Goal: Task Accomplishment & Management: Manage account settings

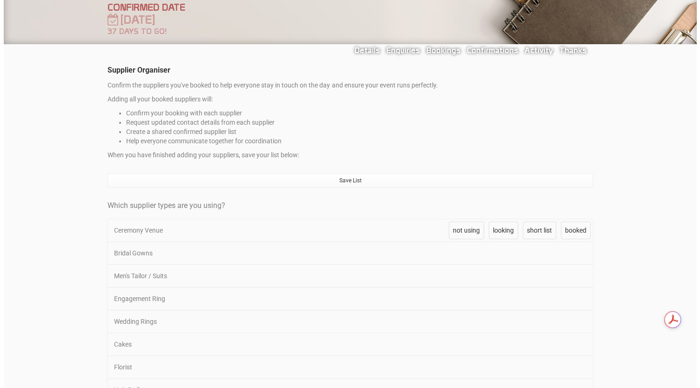
scroll to position [78, 0]
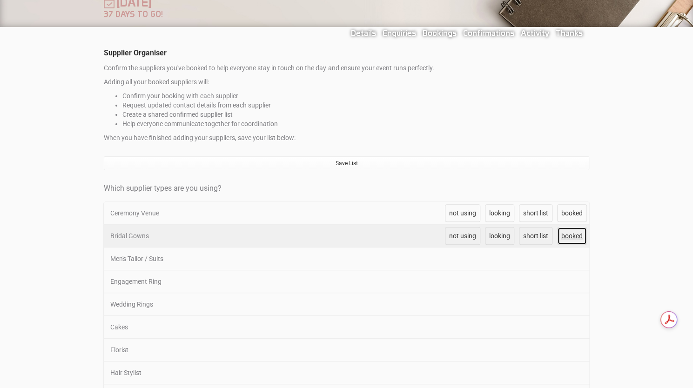
click at [575, 232] on span "booked" at bounding box center [571, 235] width 21 height 7
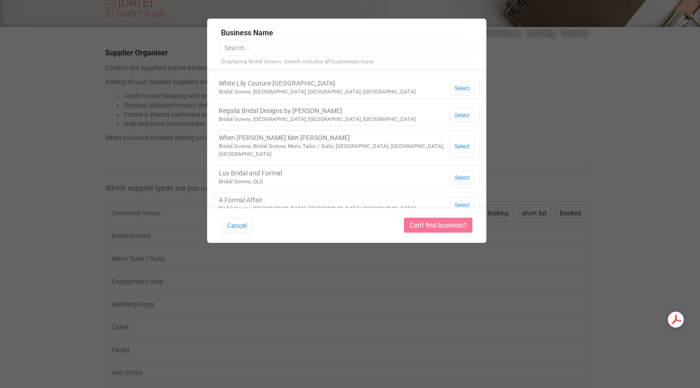
click at [296, 44] on input "text" at bounding box center [346, 48] width 251 height 16
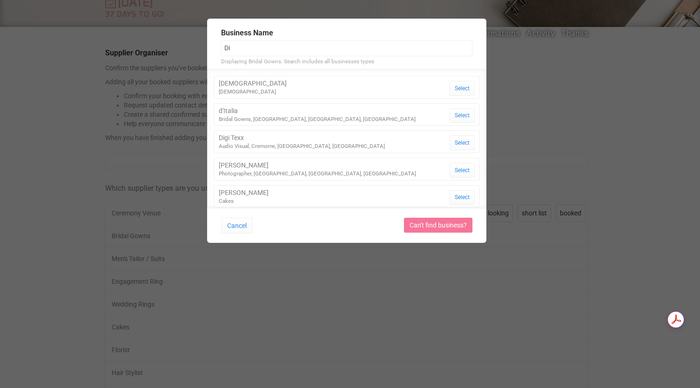
type input "D"
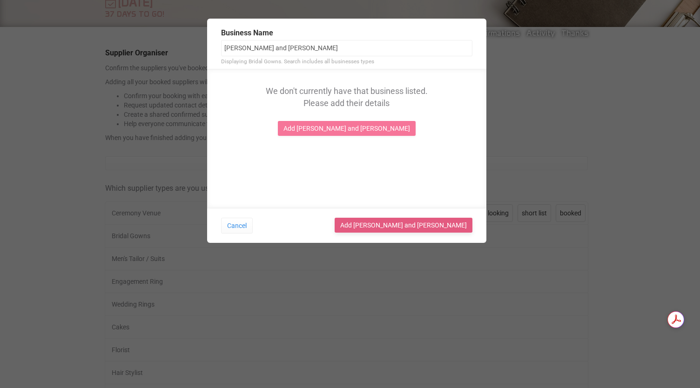
type input "[PERSON_NAME] and [PERSON_NAME]"
click at [408, 228] on link "Add [PERSON_NAME] and [PERSON_NAME]" at bounding box center [403, 225] width 138 height 15
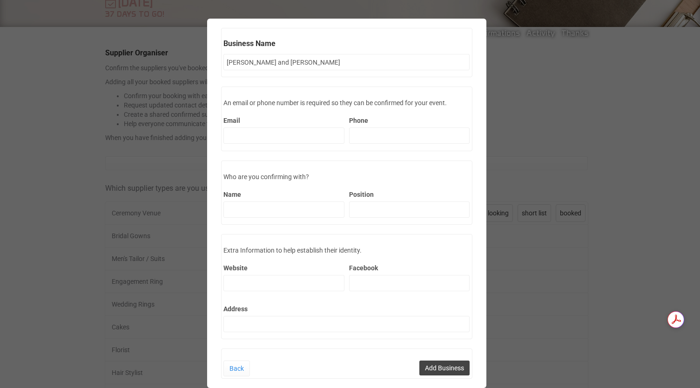
click at [433, 362] on button "Add Business" at bounding box center [444, 367] width 50 height 15
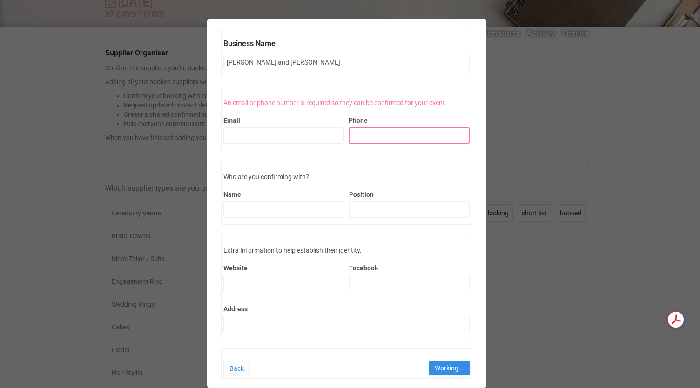
click at [393, 132] on input "Phone" at bounding box center [408, 135] width 121 height 16
click at [228, 372] on link "Back" at bounding box center [236, 368] width 27 height 16
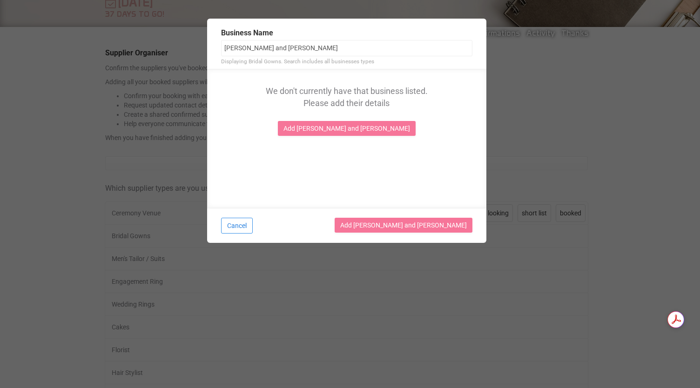
click at [246, 223] on button "Cancel" at bounding box center [237, 226] width 32 height 16
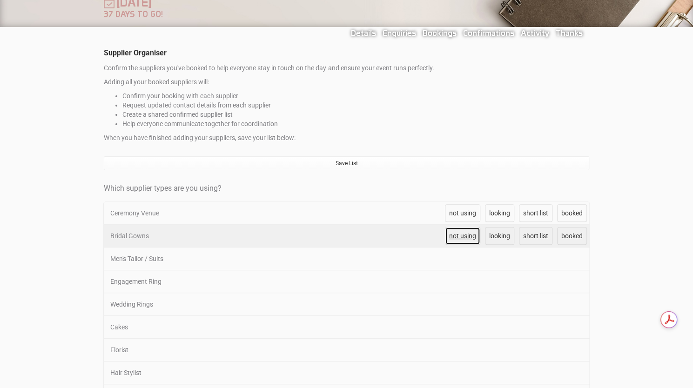
click at [458, 234] on span "not using" at bounding box center [462, 235] width 27 height 7
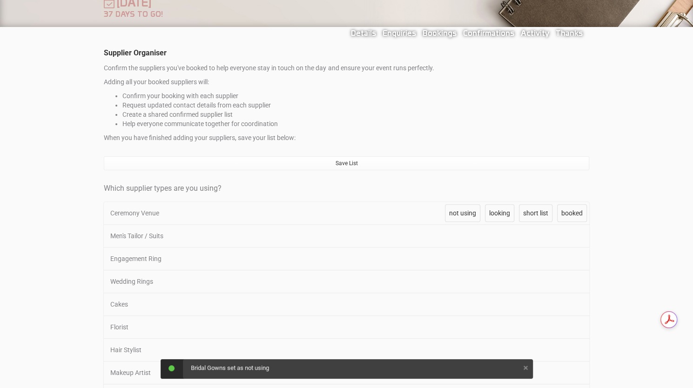
click at [458, 234] on span "not using" at bounding box center [462, 235] width 27 height 7
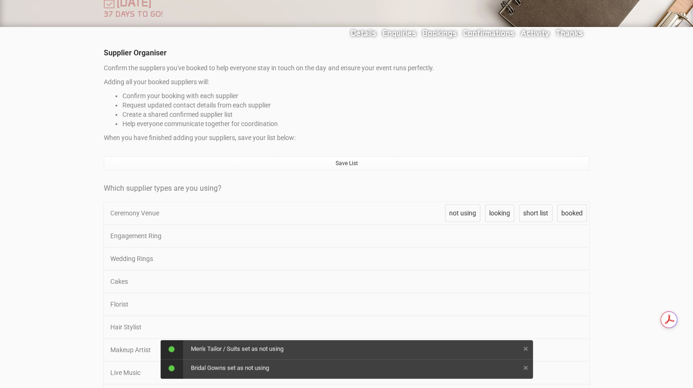
click at [458, 234] on span "not using" at bounding box center [462, 235] width 27 height 7
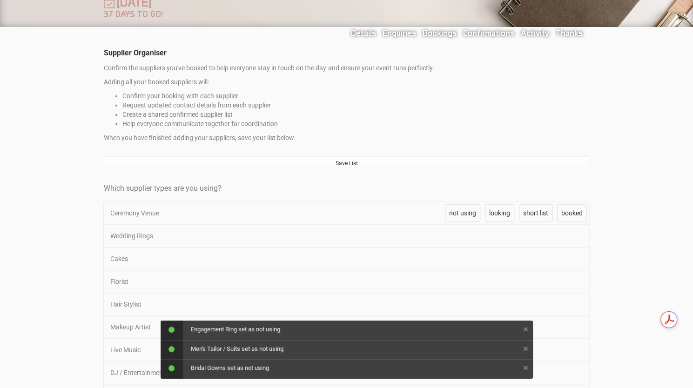
click at [458, 234] on span "not using" at bounding box center [462, 235] width 27 height 7
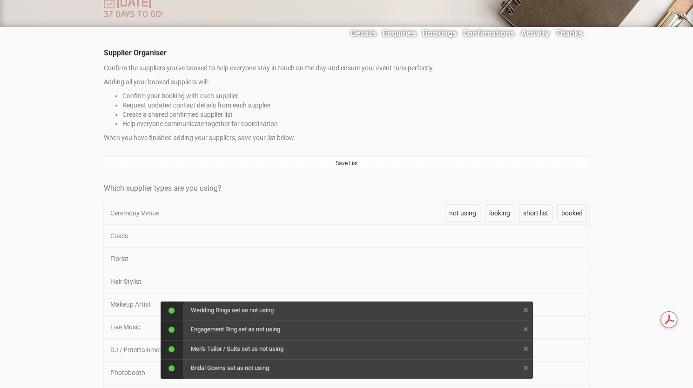
click at [458, 234] on span "not using" at bounding box center [462, 235] width 27 height 7
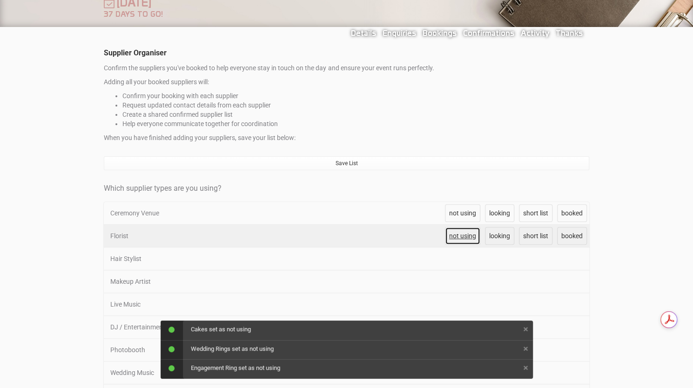
click at [465, 232] on span "not using" at bounding box center [462, 235] width 27 height 7
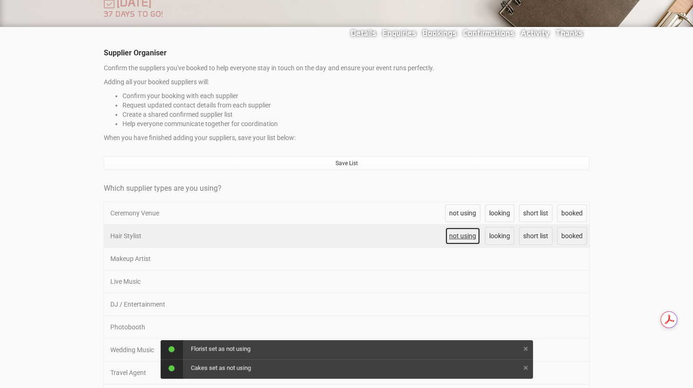
click at [461, 233] on span "not using" at bounding box center [462, 235] width 27 height 7
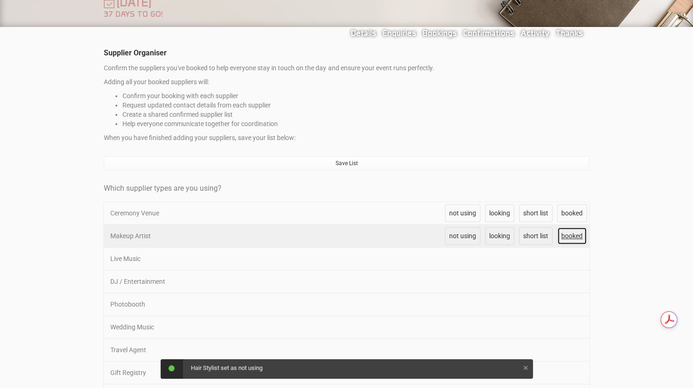
click at [567, 232] on span "booked" at bounding box center [571, 235] width 21 height 7
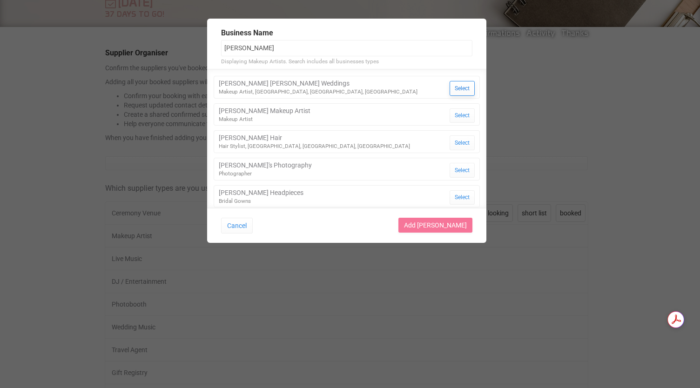
type input "[PERSON_NAME]"
click at [453, 87] on button "Select" at bounding box center [461, 88] width 25 height 15
click at [446, 224] on link "Add [PERSON_NAME]" at bounding box center [435, 225] width 74 height 15
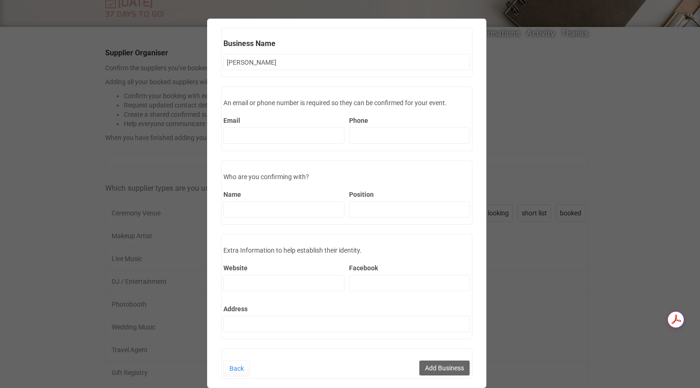
scroll to position [7, 0]
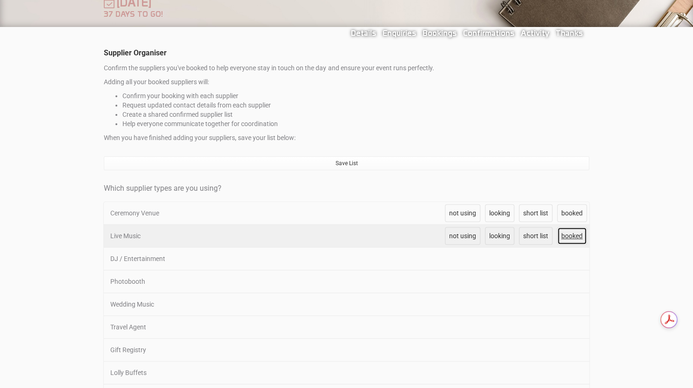
click at [573, 237] on span "booked" at bounding box center [571, 235] width 21 height 7
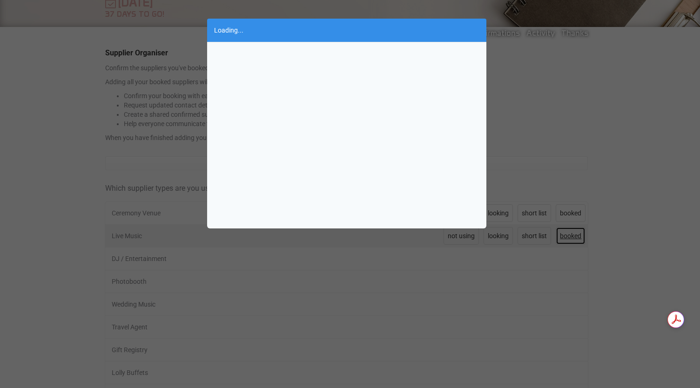
scroll to position [0, 0]
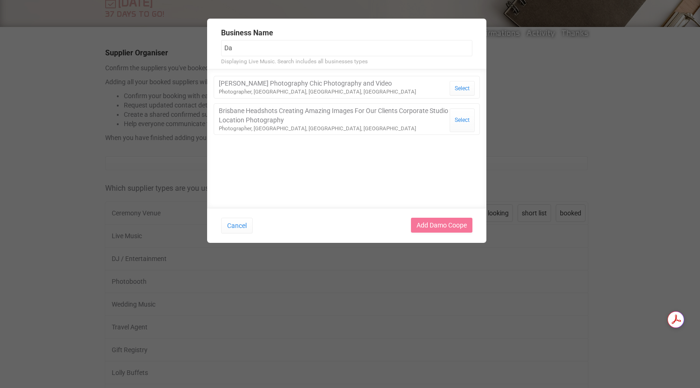
type input "D"
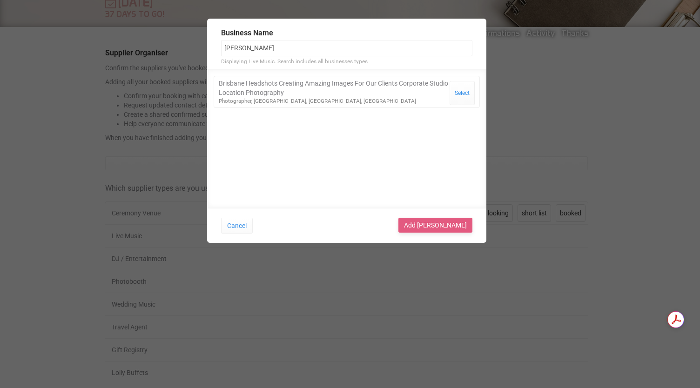
type input "[PERSON_NAME]"
click at [427, 219] on link "Add [PERSON_NAME]" at bounding box center [435, 225] width 74 height 15
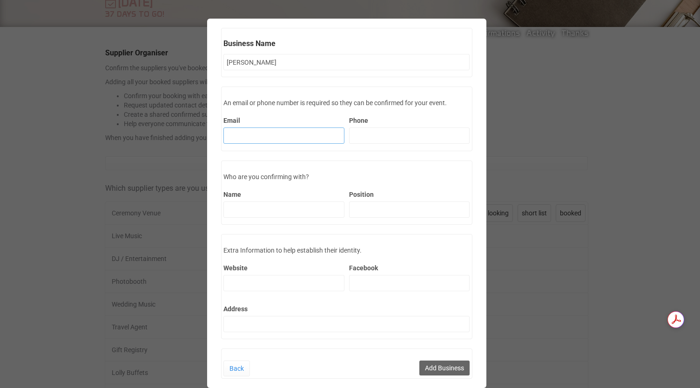
click at [299, 133] on input "Email" at bounding box center [283, 135] width 121 height 16
click at [61, 214] on div "Business Name [PERSON_NAME] Displaying Live Music. Search includes all business…" at bounding box center [346, 198] width 693 height 369
click at [540, 282] on div "Business Name [PERSON_NAME] Displaying Live Music. Search includes all business…" at bounding box center [346, 198] width 693 height 369
click at [357, 140] on input "Phone" at bounding box center [409, 135] width 121 height 16
click at [289, 137] on input "Email" at bounding box center [283, 135] width 121 height 16
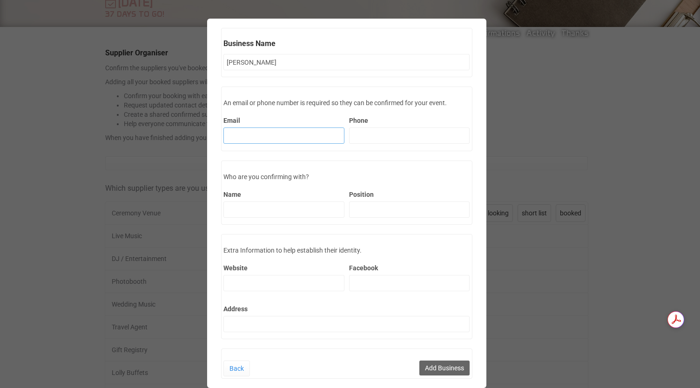
paste input "[EMAIL_ADDRESS][DOMAIN_NAME]"
type input "[EMAIL_ADDRESS][DOMAIN_NAME]"
click at [298, 198] on label "Name" at bounding box center [283, 194] width 121 height 9
click at [298, 201] on input "Name" at bounding box center [283, 209] width 121 height 16
type input "Damo"
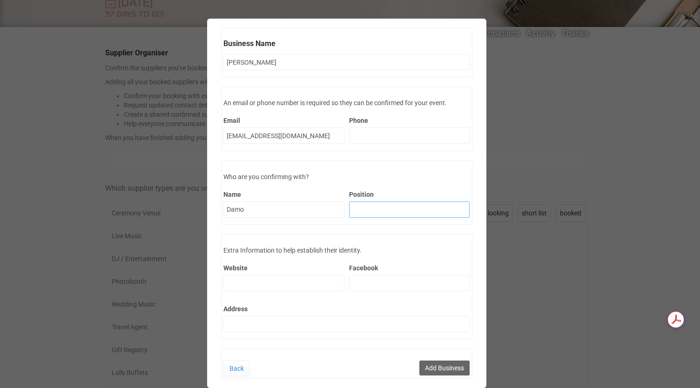
click at [370, 212] on input "Position" at bounding box center [409, 209] width 121 height 16
type input "Owner"
click at [436, 367] on button "Add Business" at bounding box center [444, 367] width 50 height 15
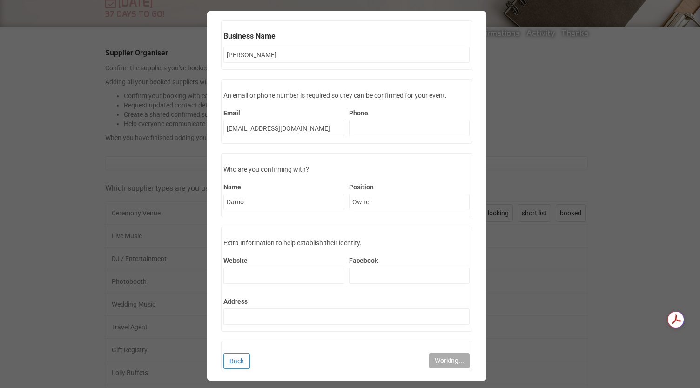
click at [231, 357] on link "Back" at bounding box center [236, 361] width 27 height 16
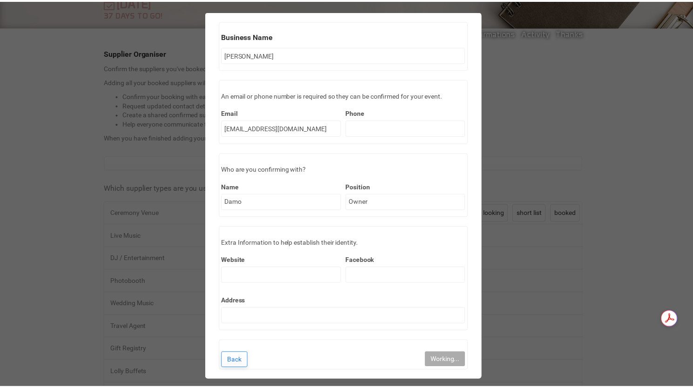
scroll to position [0, 0]
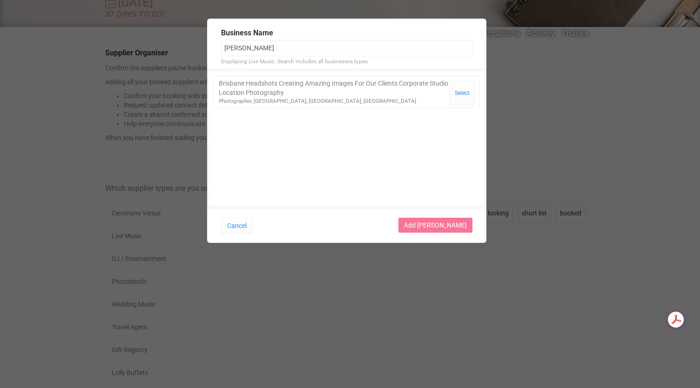
click at [340, 247] on div "Business Name [PERSON_NAME] Displaying Live Music. Search includes all business…" at bounding box center [350, 194] width 700 height 388
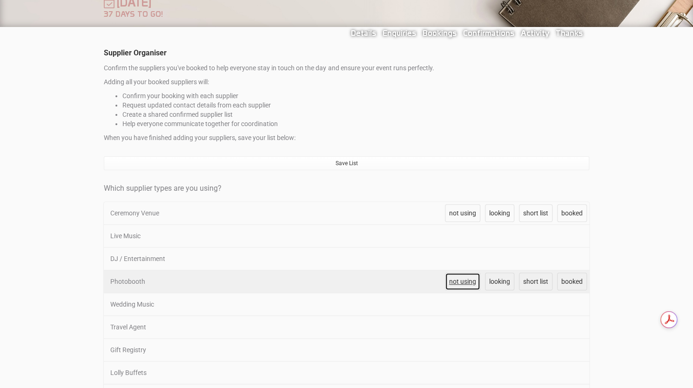
click at [461, 280] on span "not using" at bounding box center [462, 281] width 27 height 7
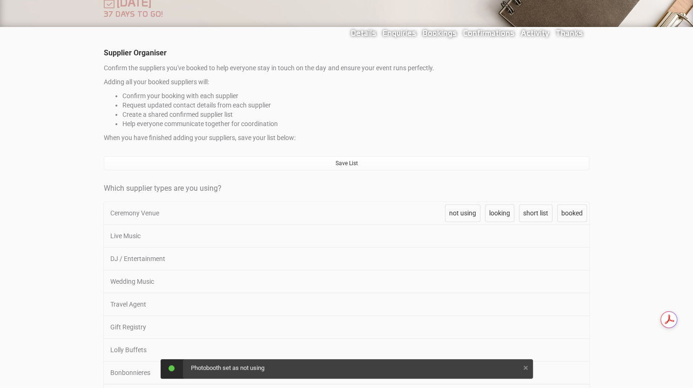
click at [461, 280] on span "not using" at bounding box center [462, 281] width 27 height 7
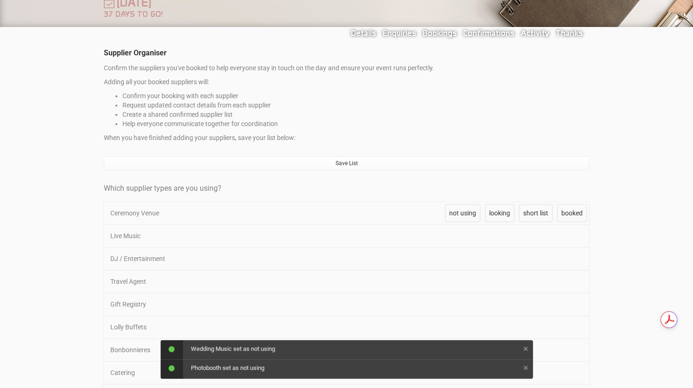
click at [461, 280] on span "not using" at bounding box center [462, 281] width 27 height 7
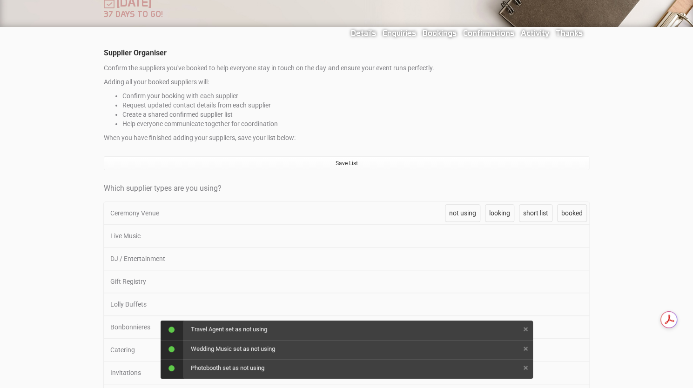
click at [461, 280] on span "not using" at bounding box center [462, 281] width 27 height 7
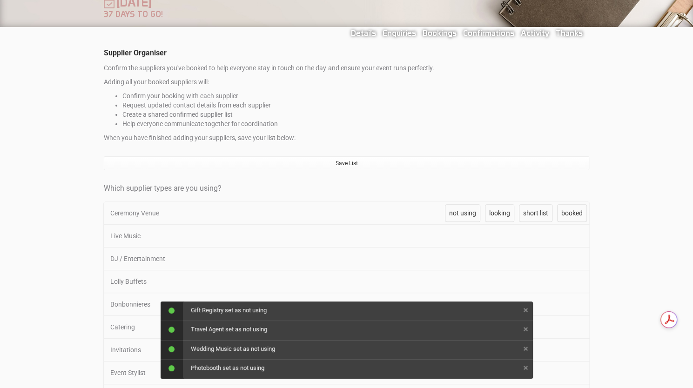
click at [461, 280] on span "not using" at bounding box center [462, 281] width 27 height 7
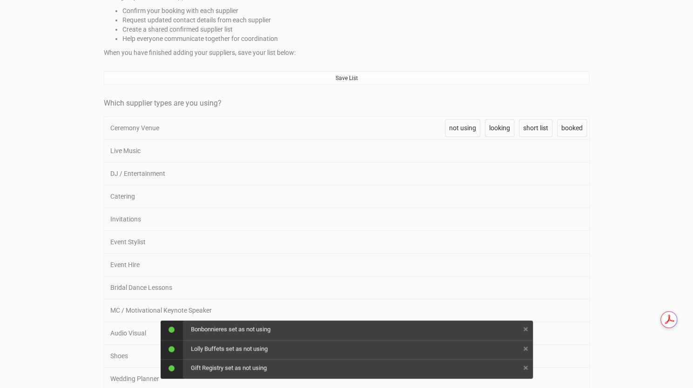
scroll to position [174, 0]
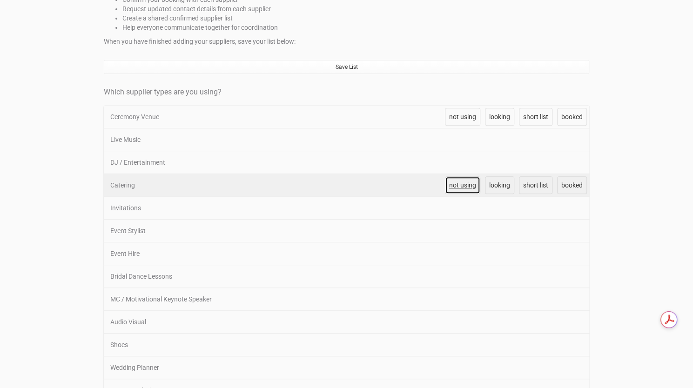
click at [463, 182] on span "not using" at bounding box center [462, 184] width 27 height 7
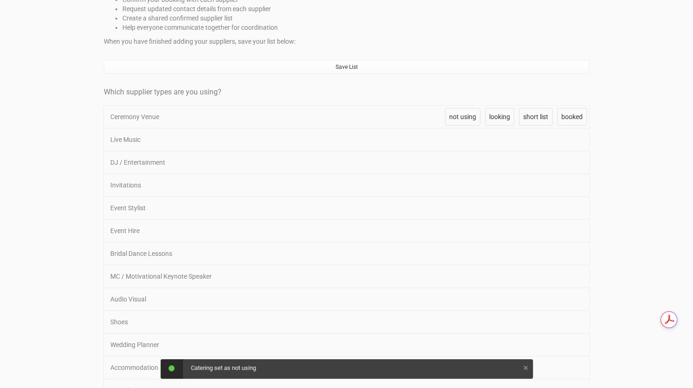
click at [463, 182] on span "not using" at bounding box center [462, 184] width 27 height 7
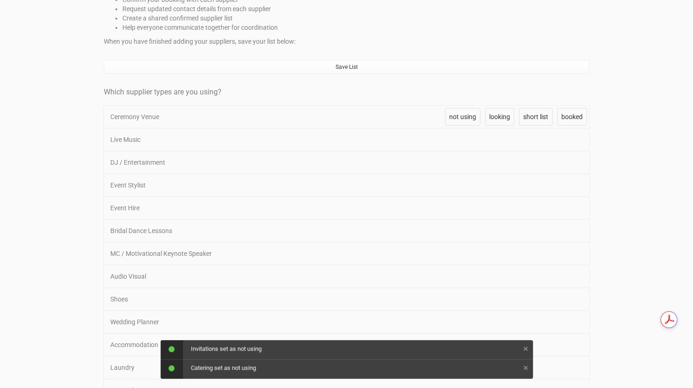
click at [463, 182] on span "not using" at bounding box center [462, 184] width 27 height 7
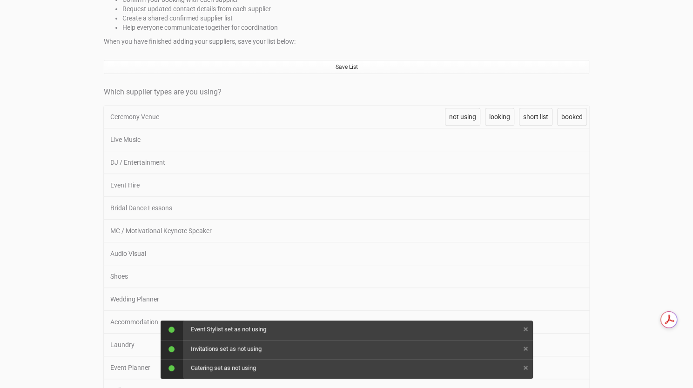
click at [463, 182] on span "not using" at bounding box center [462, 184] width 27 height 7
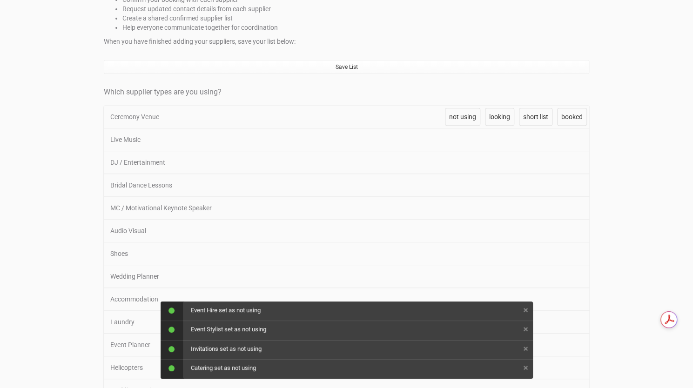
click at [463, 182] on span "not using" at bounding box center [462, 184] width 27 height 7
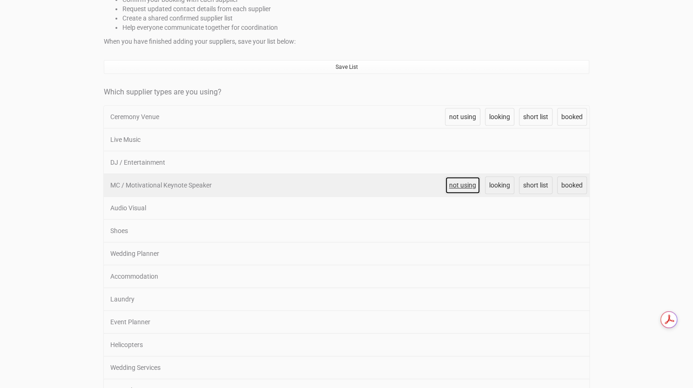
click at [452, 184] on span "not using" at bounding box center [462, 184] width 27 height 7
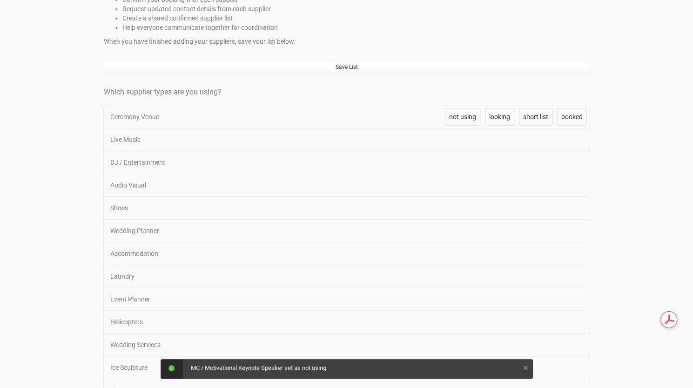
click at [452, 184] on span "not using" at bounding box center [462, 184] width 27 height 7
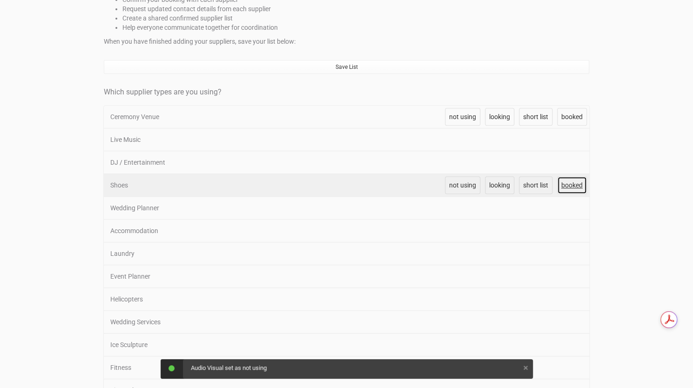
click at [567, 190] on link "booked" at bounding box center [572, 185] width 30 height 18
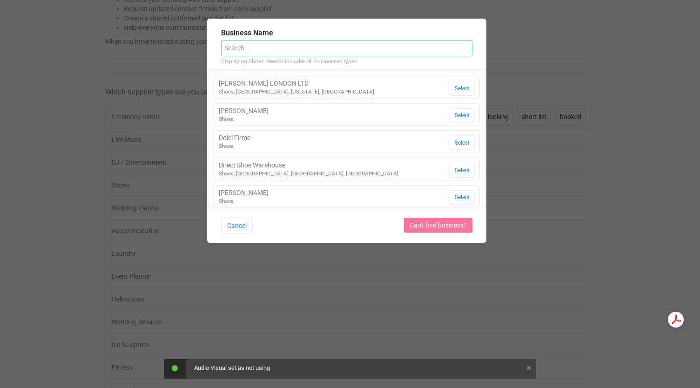
click at [259, 47] on input "text" at bounding box center [346, 48] width 251 height 16
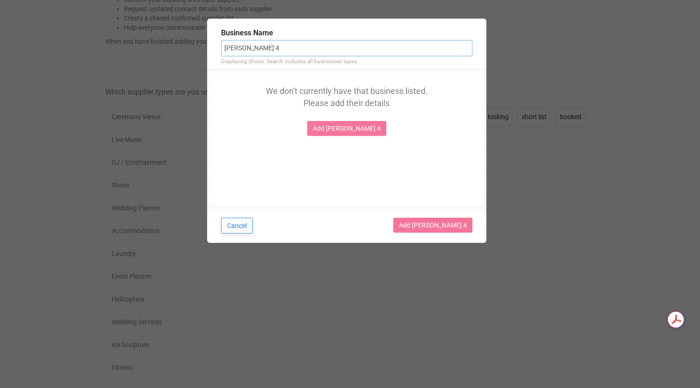
type input "[PERSON_NAME] 4"
click at [227, 229] on button "Cancel" at bounding box center [237, 226] width 32 height 16
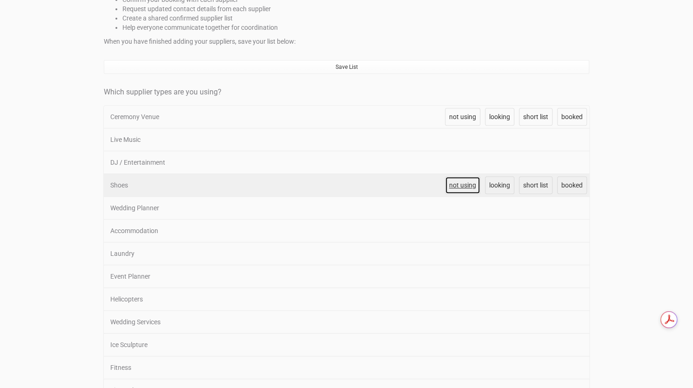
click at [464, 185] on span "not using" at bounding box center [462, 184] width 27 height 7
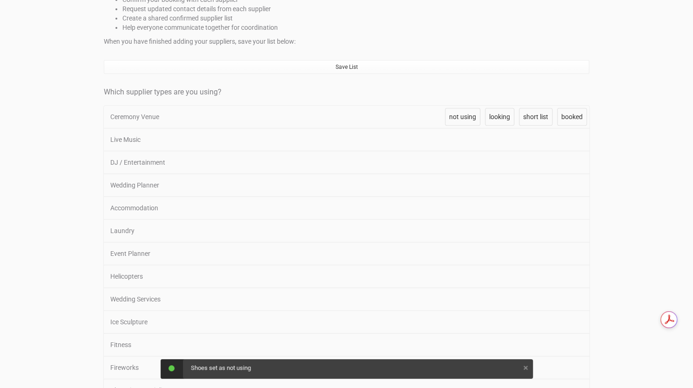
click at [464, 185] on span "not using" at bounding box center [462, 184] width 27 height 7
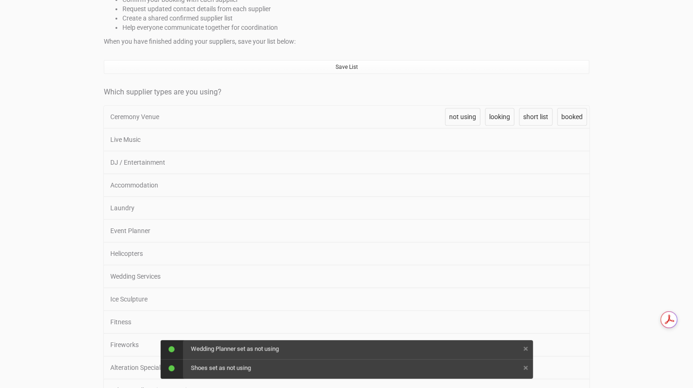
click at [464, 185] on span "not using" at bounding box center [462, 184] width 27 height 7
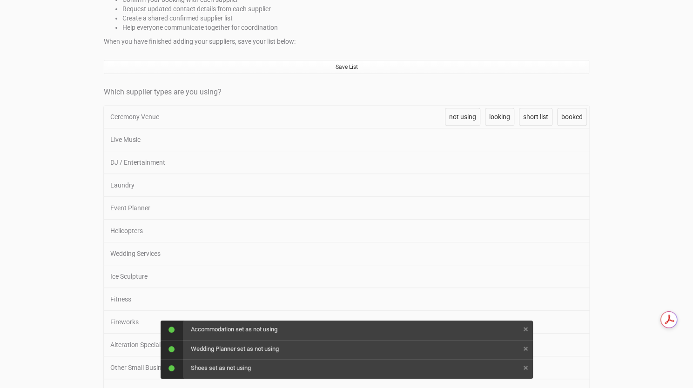
click at [464, 185] on span "not using" at bounding box center [462, 184] width 27 height 7
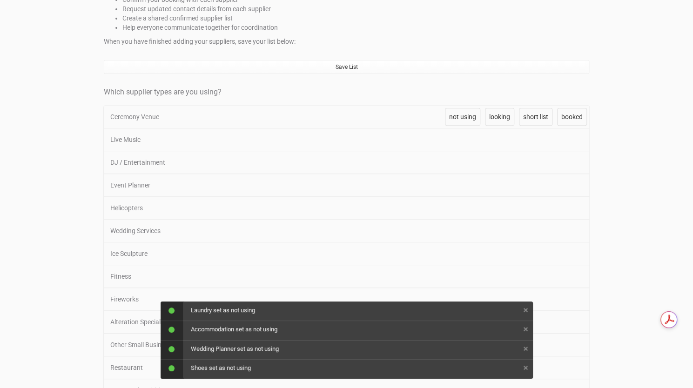
click at [464, 185] on span "not using" at bounding box center [462, 184] width 27 height 7
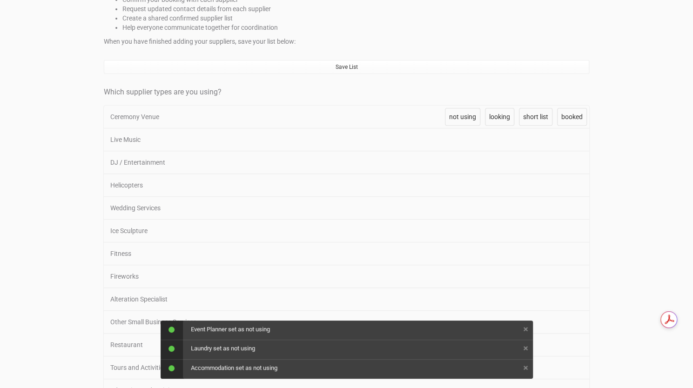
click at [464, 185] on span "not using" at bounding box center [462, 184] width 27 height 7
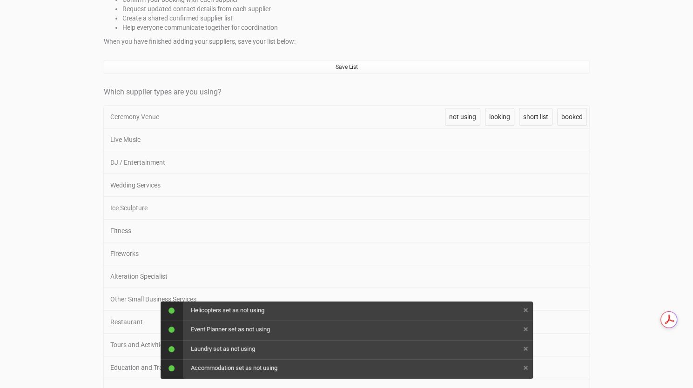
click at [464, 185] on span "not using" at bounding box center [462, 184] width 27 height 7
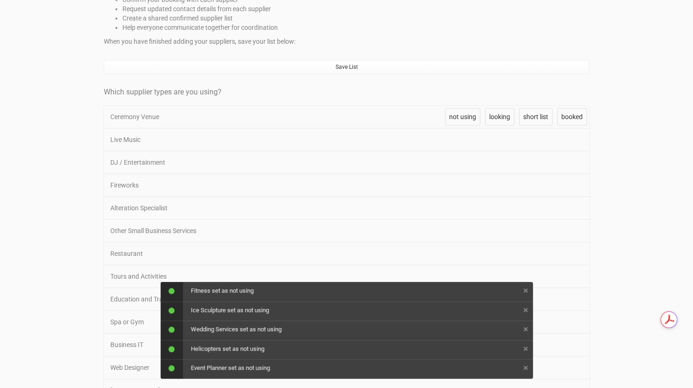
click at [464, 185] on span "not using" at bounding box center [462, 184] width 27 height 7
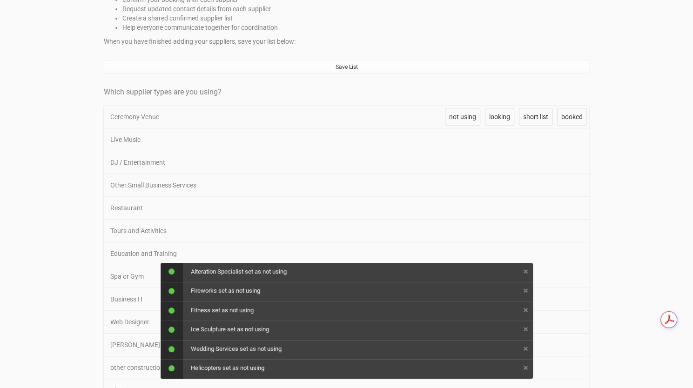
click at [464, 185] on span "not using" at bounding box center [462, 184] width 27 height 7
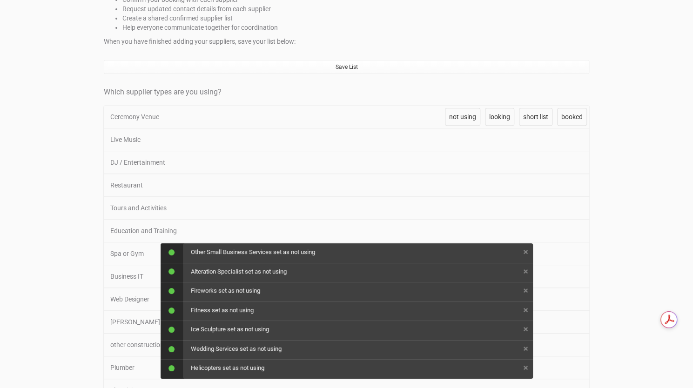
click at [464, 185] on span "not using" at bounding box center [462, 184] width 27 height 7
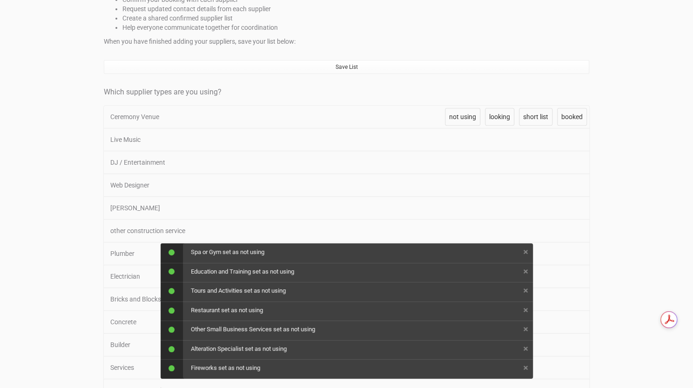
click at [464, 185] on span "not using" at bounding box center [462, 184] width 27 height 7
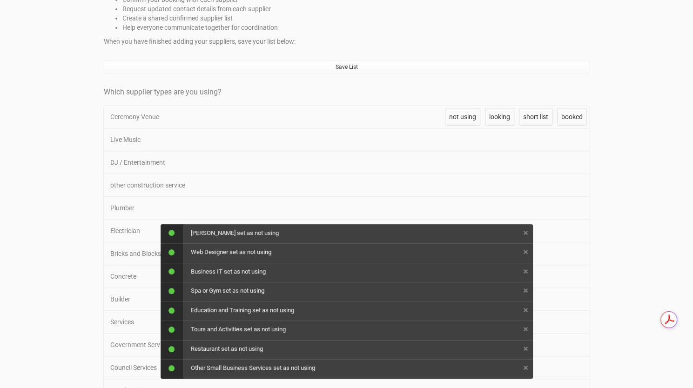
click at [464, 185] on span "not using" at bounding box center [462, 184] width 27 height 7
click at [464, 204] on span "not using" at bounding box center [462, 207] width 27 height 7
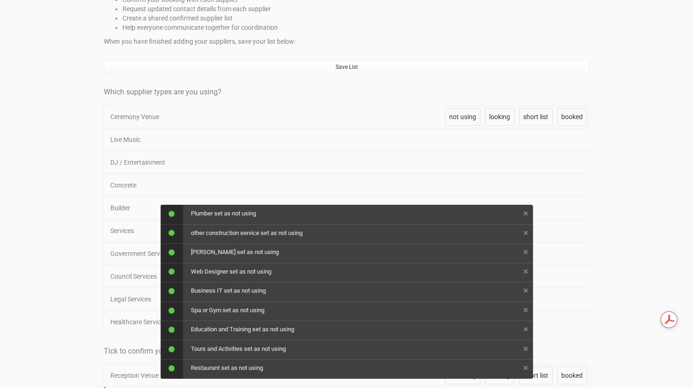
click at [464, 185] on span "not using" at bounding box center [462, 184] width 27 height 7
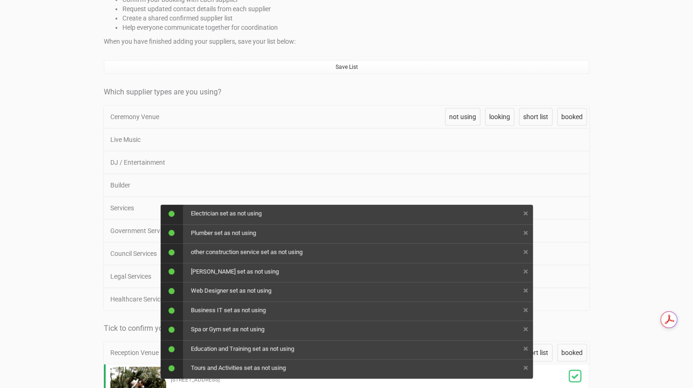
click at [464, 185] on span "not using" at bounding box center [462, 184] width 27 height 7
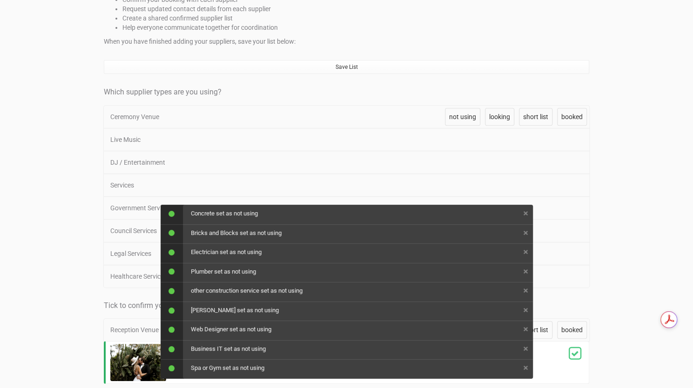
click at [464, 185] on span "not using" at bounding box center [462, 184] width 27 height 7
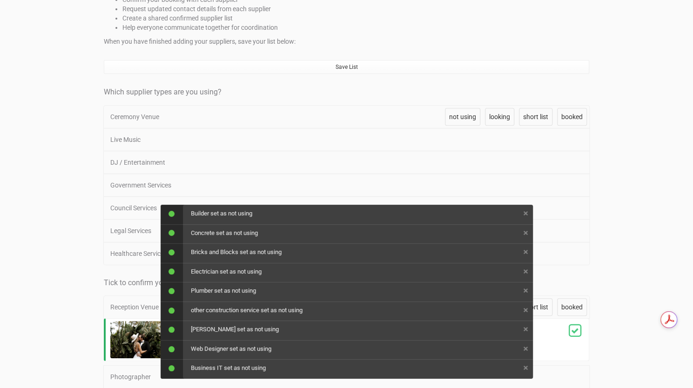
click at [464, 185] on span "not using" at bounding box center [462, 184] width 27 height 7
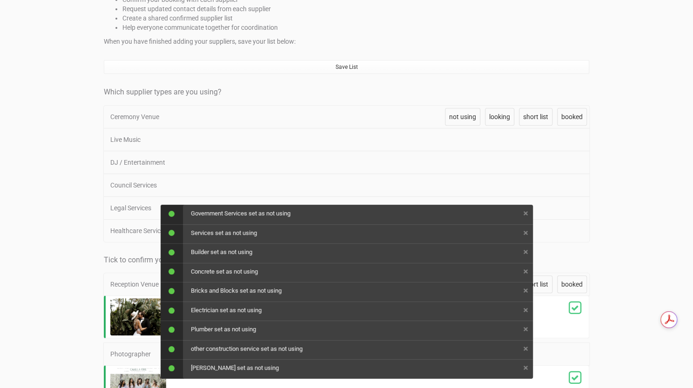
click at [464, 185] on span "not using" at bounding box center [462, 184] width 27 height 7
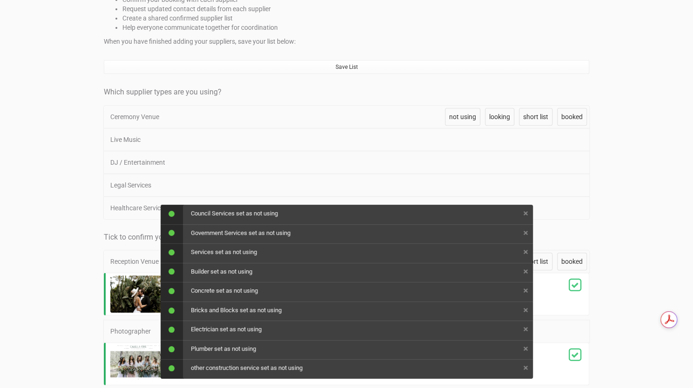
click at [464, 185] on span "not using" at bounding box center [462, 184] width 27 height 7
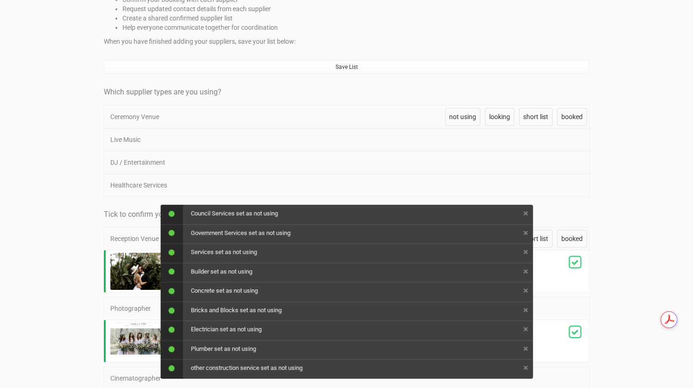
click at [464, 185] on span "not using" at bounding box center [462, 184] width 27 height 7
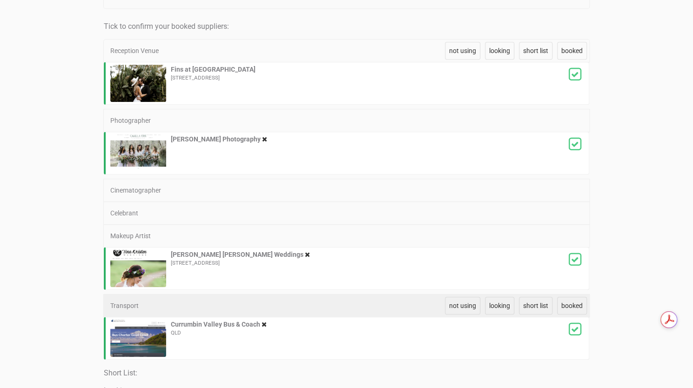
scroll to position [338, 0]
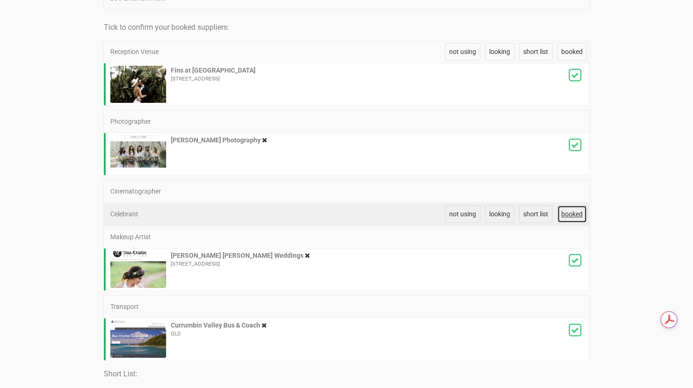
click at [572, 210] on span "booked" at bounding box center [571, 213] width 21 height 7
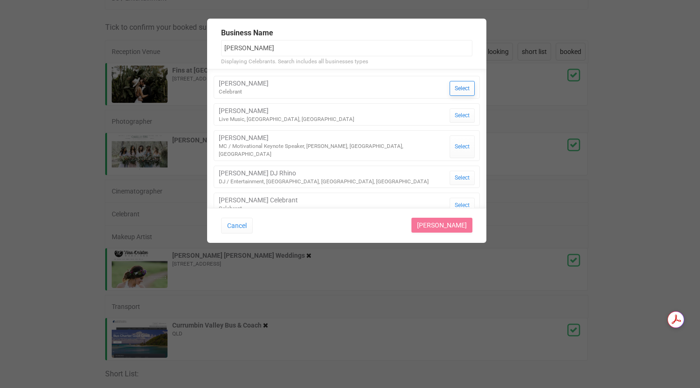
type input "[PERSON_NAME]"
click at [458, 89] on button "Select" at bounding box center [461, 88] width 25 height 15
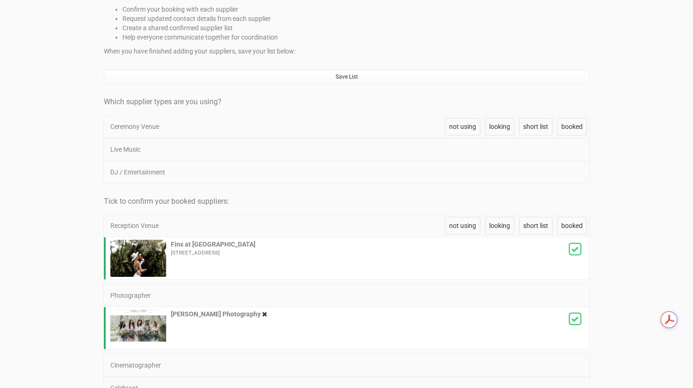
scroll to position [0, 0]
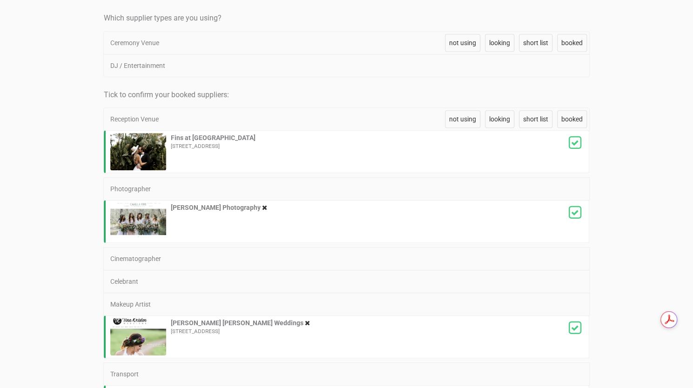
scroll to position [254, 0]
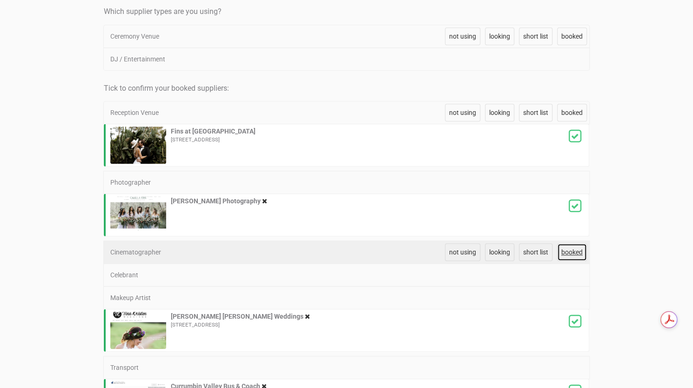
click at [571, 251] on span "booked" at bounding box center [571, 251] width 21 height 7
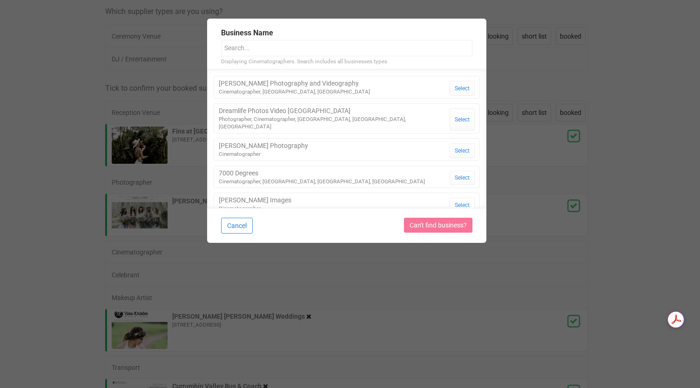
click at [238, 221] on button "Cancel" at bounding box center [237, 226] width 32 height 16
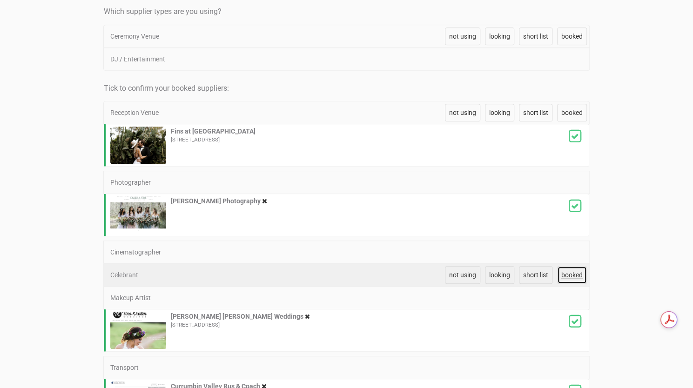
click at [573, 271] on span "booked" at bounding box center [571, 274] width 21 height 7
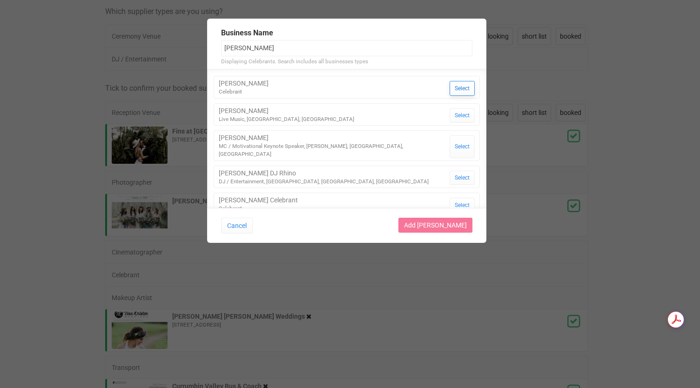
type input "Ryan"
click at [456, 87] on button "Select" at bounding box center [461, 88] width 25 height 15
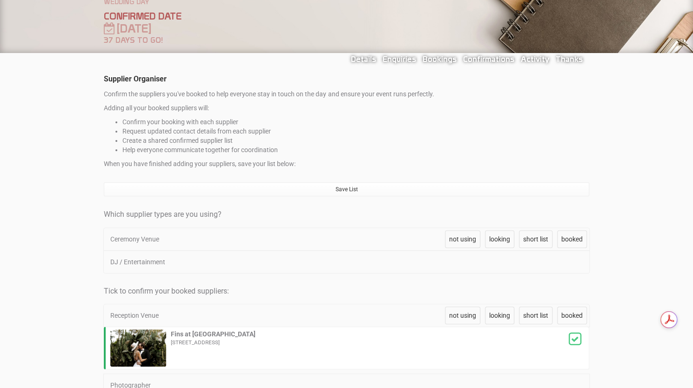
scroll to position [0, 0]
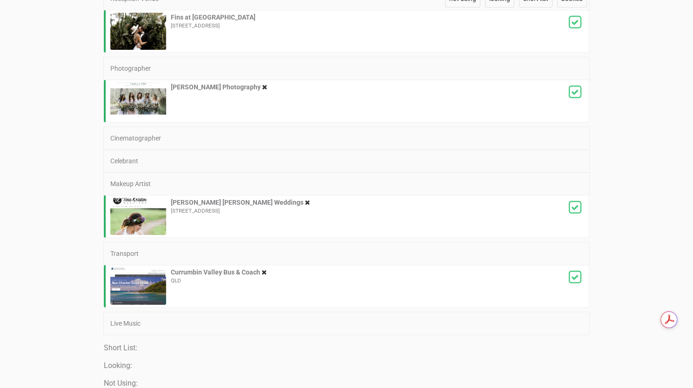
scroll to position [367, 0]
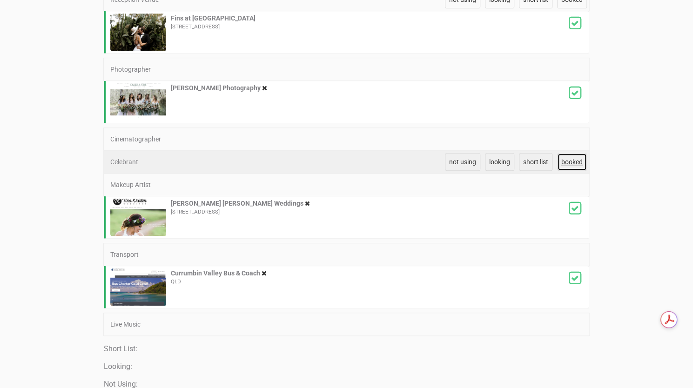
click at [561, 158] on span "booked" at bounding box center [571, 161] width 21 height 7
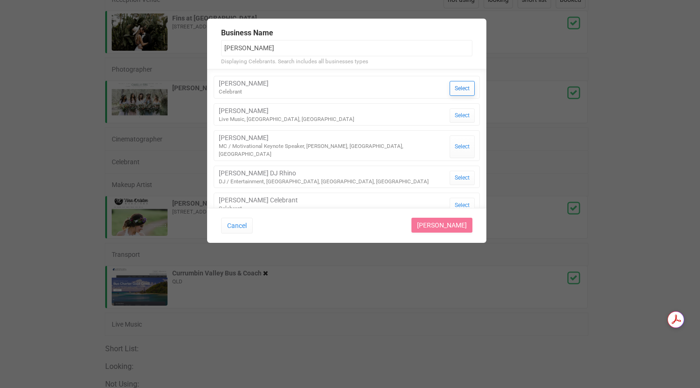
type input "ryan"
click at [463, 88] on button "Select" at bounding box center [461, 88] width 25 height 15
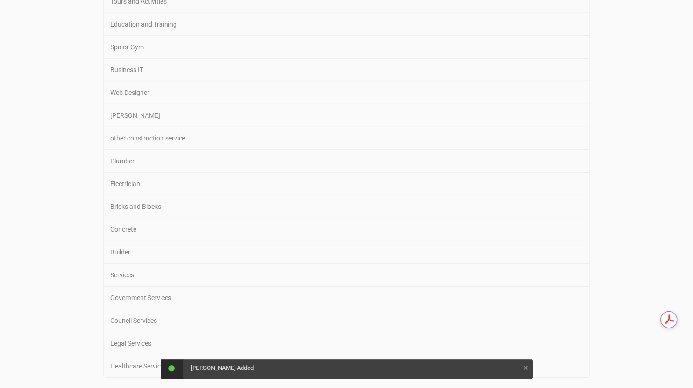
scroll to position [1648, 0]
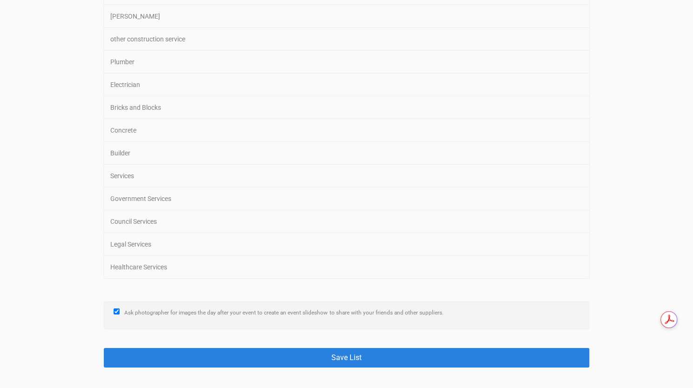
click at [327, 348] on button "Save List" at bounding box center [346, 357] width 485 height 19
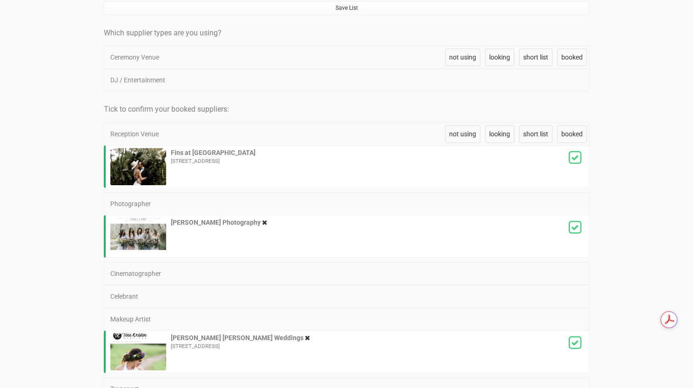
scroll to position [154, 0]
